Goal: Task Accomplishment & Management: Complete application form

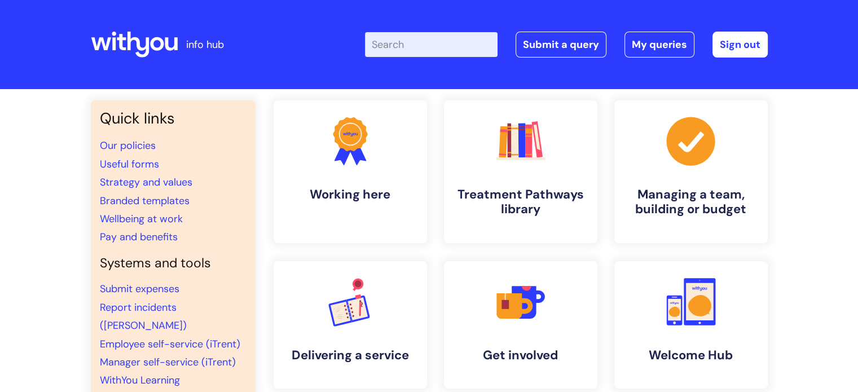
click at [411, 44] on input "Enter your search term here..." at bounding box center [431, 44] width 133 height 25
click at [540, 49] on link "Submit a query" at bounding box center [560, 45] width 91 height 26
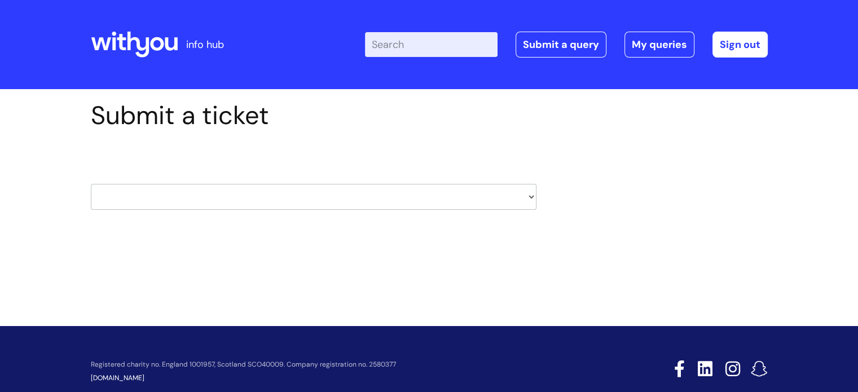
click at [264, 193] on select "HR / People IT and Support Clinical Drug Alerts Finance Accounts Data Support T…" at bounding box center [314, 197] width 446 height 26
select select "finance_accounts"
click at [91, 184] on select "HR / People IT and Support Clinical Drug Alerts Finance Accounts Data Support T…" at bounding box center [314, 197] width 446 height 26
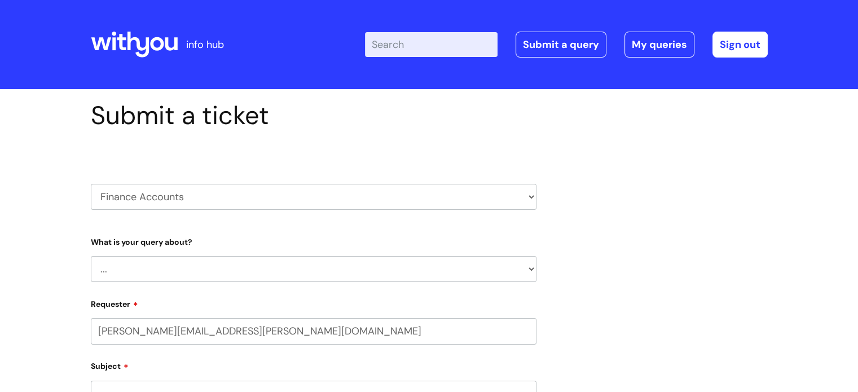
click at [210, 265] on select "... Finance Systems Finance Requests (inc. Expenses) Invoices Research" at bounding box center [314, 269] width 446 height 26
click at [91, 256] on select "... Finance Systems Finance Requests (inc. Expenses) Invoices Research" at bounding box center [314, 269] width 446 height 26
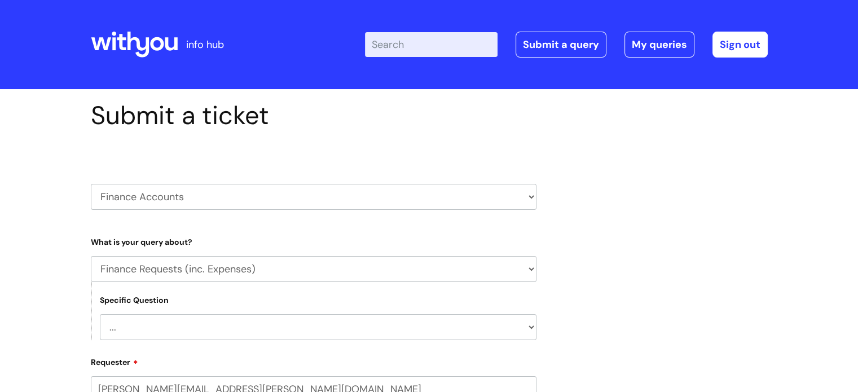
click at [185, 319] on select "... Budgets Expenses Getting Edits/Revisions New Supplier Purchase cards/ [PERS…" at bounding box center [318, 327] width 437 height 26
click at [163, 274] on select "... Finance Systems Finance Requests (inc. Expenses) Invoices Research" at bounding box center [314, 269] width 446 height 26
click at [91, 256] on select "... Finance Systems Finance Requests (inc. Expenses) Invoices Research" at bounding box center [314, 269] width 446 height 26
click at [155, 329] on select "... Customer Invoice Supplier Invoices" at bounding box center [318, 327] width 437 height 26
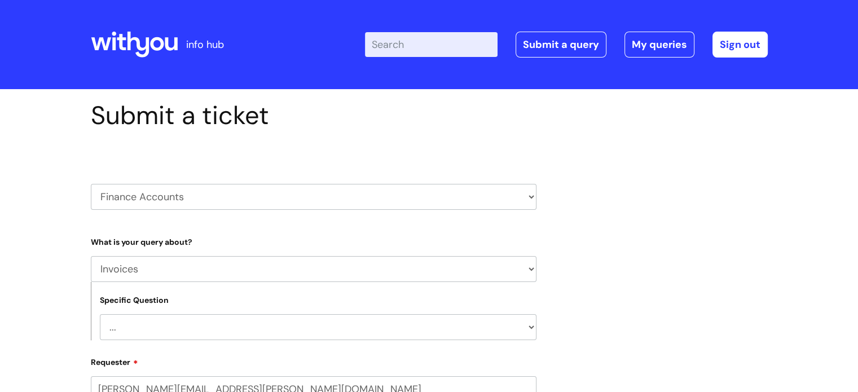
click at [146, 271] on select "... Finance Systems Finance Requests (inc. Expenses) Invoices Research" at bounding box center [314, 269] width 446 height 26
select select "Finance Systems"
click at [91, 256] on select "... Finance Systems Finance Requests (inc. Expenses) Invoices Research" at bounding box center [314, 269] width 446 height 26
click at [135, 332] on select "... Concur + Basware Exchequer" at bounding box center [318, 327] width 437 height 26
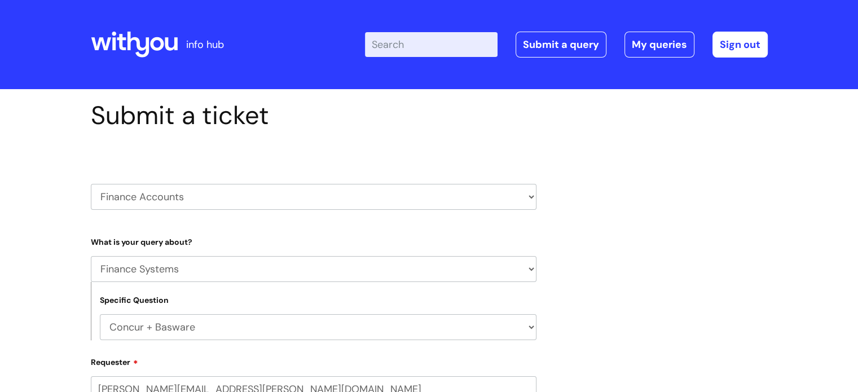
click at [100, 314] on select "... Concur + Basware Exchequer" at bounding box center [318, 327] width 437 height 26
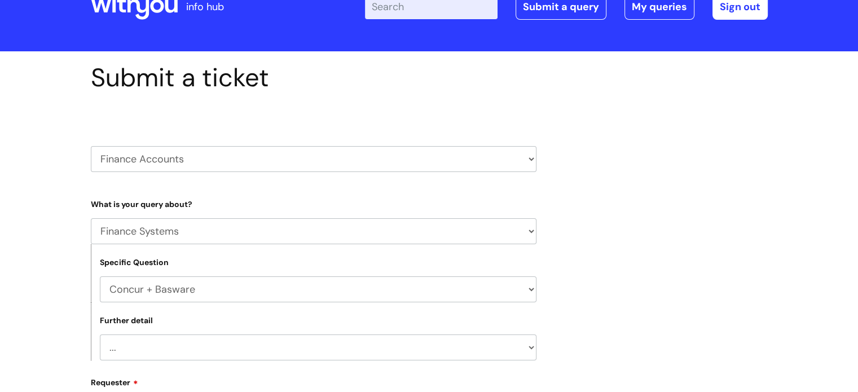
scroll to position [113, 0]
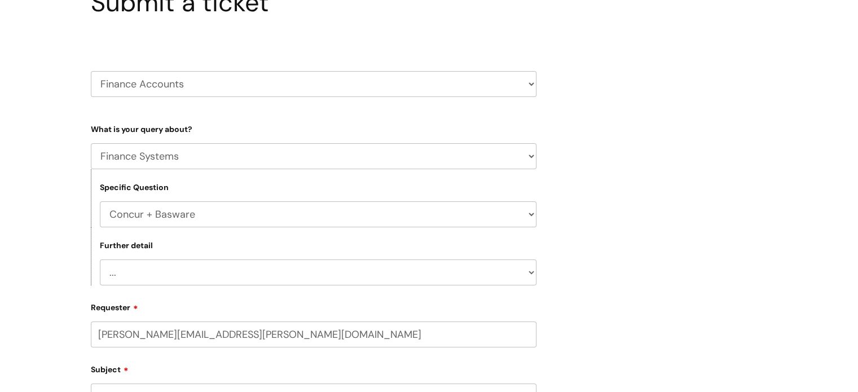
click at [147, 277] on select "... Access/Login issues Approval flow updates/issues New Suppliers + Job Codes …" at bounding box center [318, 272] width 437 height 26
click at [153, 224] on select "... Concur + Basware Exchequer" at bounding box center [318, 214] width 437 height 26
click at [100, 201] on select "... Concur + Basware Exchequer" at bounding box center [318, 214] width 437 height 26
click at [158, 275] on select "... New Starter Question on Exchequer" at bounding box center [318, 272] width 437 height 26
click at [142, 215] on select "... Concur + Basware Exchequer" at bounding box center [318, 214] width 437 height 26
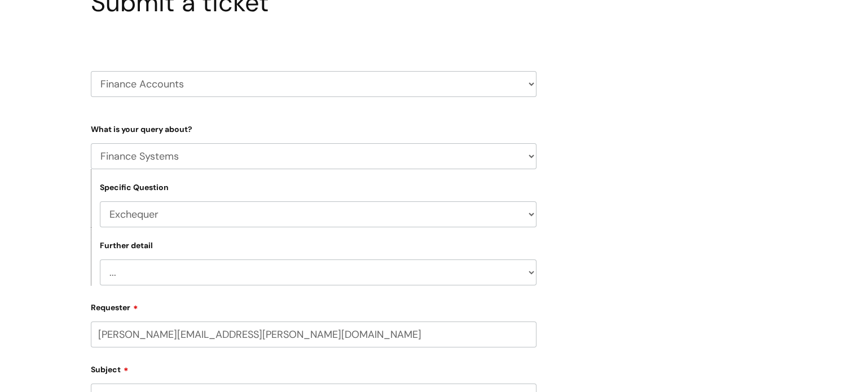
select select "Concur + Basware"
click at [100, 201] on select "... Concur + Basware Exchequer" at bounding box center [318, 214] width 437 height 26
click at [152, 272] on select "... Access/Login issues Approval flow updates/issues New Suppliers + Job Codes …" at bounding box center [318, 272] width 437 height 26
click at [100, 259] on select "... Access/Login issues Approval flow updates/issues New Suppliers + Job Codes …" at bounding box center [318, 272] width 437 height 26
click at [168, 287] on form "Type Of Request ... Accounts (Finance) Alerts! (For clinical team) Data Protect…" at bounding box center [314, 380] width 446 height 521
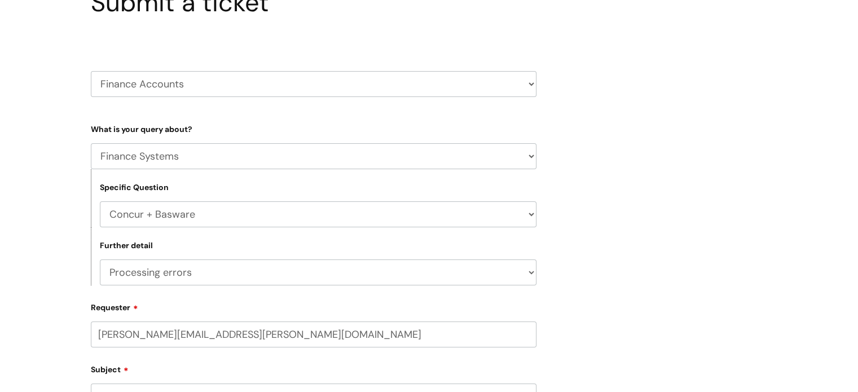
click at [168, 279] on select "... Access/Login issues Approval flow updates/issues New Suppliers + Job Codes …" at bounding box center [318, 272] width 437 height 26
select select "Approval flow updates/issues"
click at [100, 259] on select "... Access/Login issues Approval flow updates/issues New Suppliers + Job Codes …" at bounding box center [318, 272] width 437 height 26
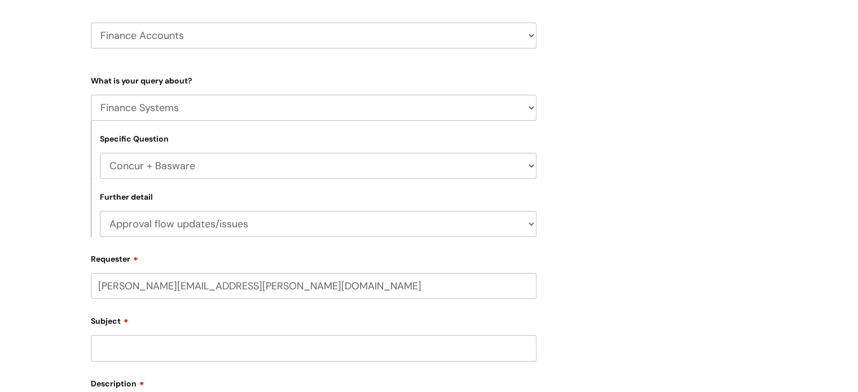
scroll to position [226, 0]
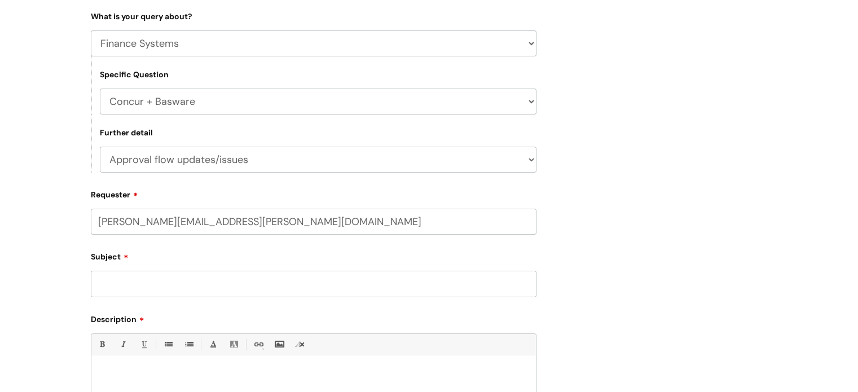
click at [179, 96] on select "... Concur + Basware Exchequer" at bounding box center [318, 102] width 437 height 26
click at [163, 50] on select "... Finance Systems Finance Requests (inc. Expenses) Invoices Research" at bounding box center [314, 43] width 446 height 26
select select "Finance Requests (inc. Expenses)"
click at [91, 30] on select "... Finance Systems Finance Requests (inc. Expenses) Invoices Research" at bounding box center [314, 43] width 446 height 26
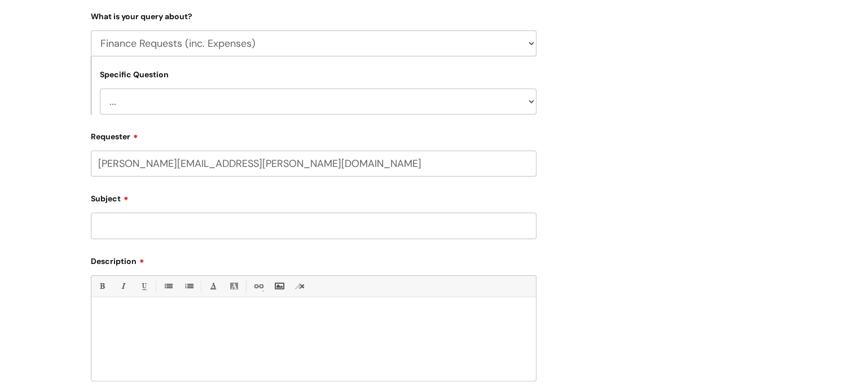
click at [165, 90] on select "... Budgets Expenses Getting Edits/Revisions New Supplier Purchase cards/ Petty…" at bounding box center [318, 102] width 437 height 26
click at [100, 89] on select "... Budgets Expenses Getting Edits/Revisions New Supplier Purchase cards/ Petty…" at bounding box center [318, 102] width 437 height 26
click at [140, 104] on select "... Budgets Expenses Getting Edits/Revisions New Supplier Purchase cards/ Petty…" at bounding box center [318, 102] width 437 height 26
click at [100, 89] on select "... Budgets Expenses Getting Edits/Revisions New Supplier Purchase cards/ Petty…" at bounding box center [318, 102] width 437 height 26
click at [145, 105] on select "... Budgets Expenses Getting Edits/Revisions New Supplier Purchase cards/ Petty…" at bounding box center [318, 102] width 437 height 26
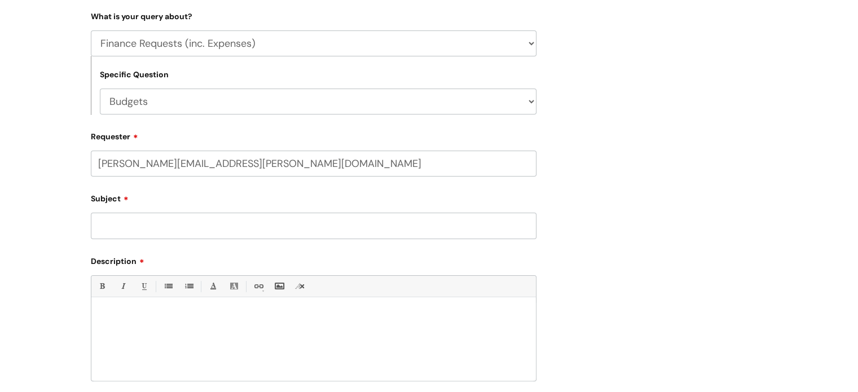
select select "Getting Edits/Revisions"
click at [100, 89] on select "... Budgets Expenses Getting Edits/Revisions New Supplier Purchase cards/ Petty…" at bounding box center [318, 102] width 437 height 26
click at [144, 109] on select "... Budgets Expenses Getting Edits/Revisions New Supplier Purchase cards/ Petty…" at bounding box center [318, 102] width 437 height 26
click at [142, 49] on select "... Finance Systems Finance Requests (inc. Expenses) Invoices Research" at bounding box center [314, 43] width 446 height 26
select select "Invoices"
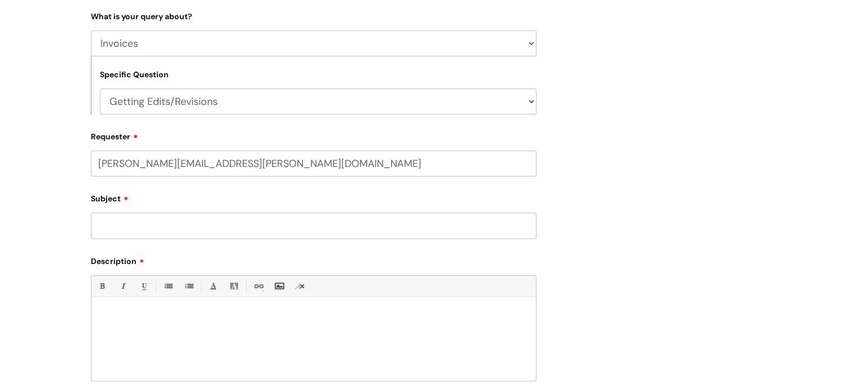
click at [91, 30] on select "... Finance Systems Finance Requests (inc. Expenses) Invoices Research" at bounding box center [314, 43] width 446 height 26
click at [140, 105] on select "... Customer Invoice Supplier Invoices" at bounding box center [318, 102] width 437 height 26
select select "Customer Invoice"
click at [100, 89] on select "... Customer Invoice Supplier Invoices" at bounding box center [318, 102] width 437 height 26
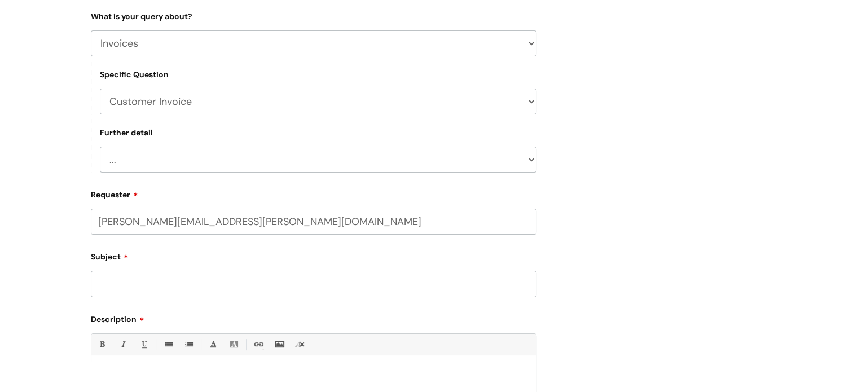
click at [143, 153] on select "... Payment Dates Remittance advice requests Urgent payment processing Invoices…" at bounding box center [318, 160] width 437 height 26
select select "Remittance advice requests"
click at [100, 147] on select "... Payment Dates Remittance advice requests Urgent payment processing Invoices…" at bounding box center [318, 160] width 437 height 26
click at [157, 105] on select "... Customer Invoice Supplier Invoices" at bounding box center [318, 102] width 437 height 26
select select "Supplier Invoices"
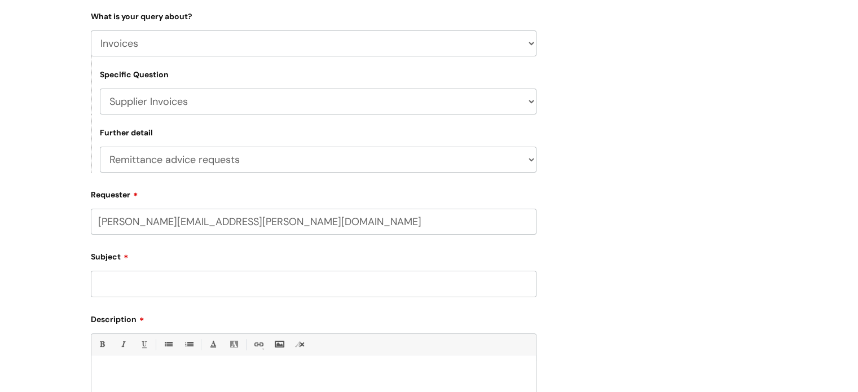
click at [100, 89] on select "... Customer Invoice Supplier Invoices" at bounding box center [318, 102] width 437 height 26
click at [152, 153] on select "... Invoices to add to Basware Payment Dates Remittance advice requests Urgent …" at bounding box center [318, 160] width 437 height 26
select select "Remittance advice requests"
click at [100, 147] on select "... Invoices to add to Basware Payment Dates Remittance advice requests Urgent …" at bounding box center [318, 160] width 437 height 26
click at [141, 270] on div "Subject" at bounding box center [314, 272] width 446 height 50
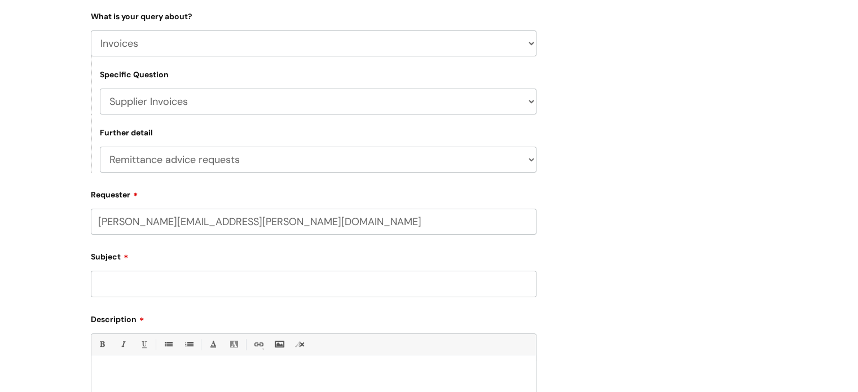
click at [143, 279] on input "Subject" at bounding box center [314, 284] width 446 height 26
paste input "13150-CS9520"
type input "TRS - 13150-CS9520"
click at [138, 377] on p at bounding box center [313, 374] width 427 height 10
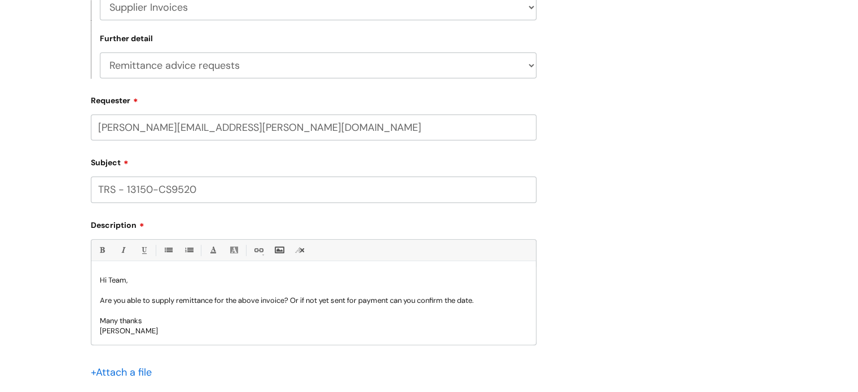
scroll to position [376, 0]
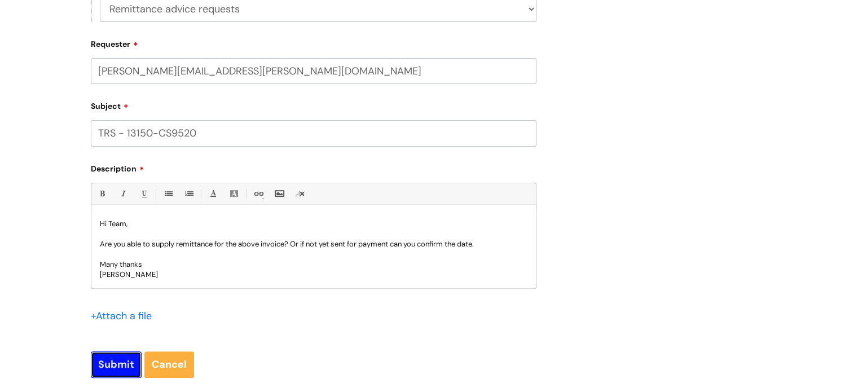
click at [108, 367] on input "Submit" at bounding box center [116, 364] width 51 height 26
type input "Please Wait..."
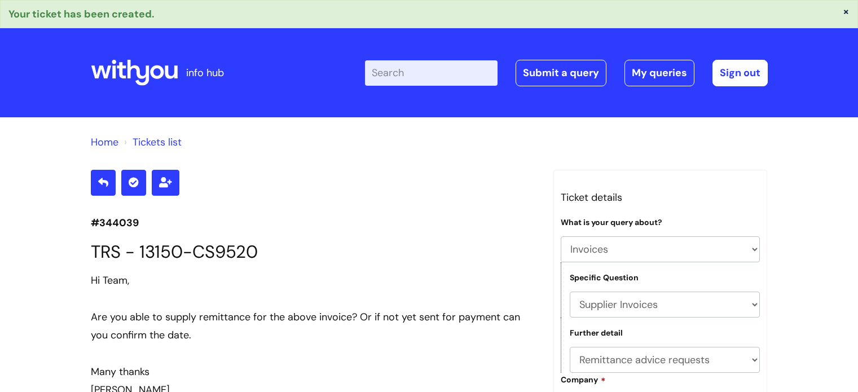
select select "Invoices"
select select "Supplier Invoices"
select select "Remittance advice requests"
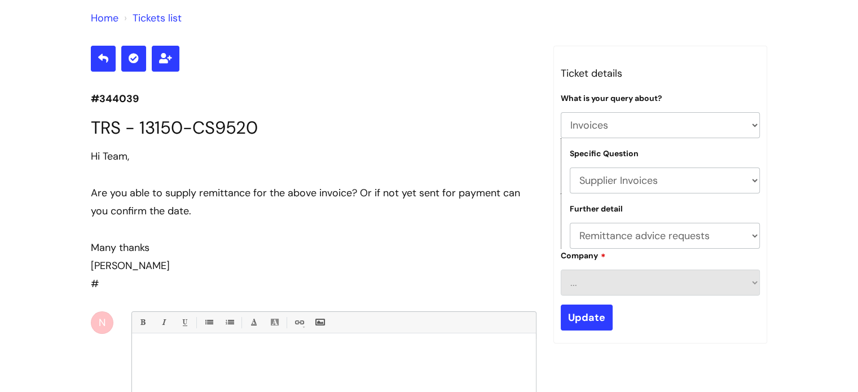
scroll to position [54, 0]
